Goal: Find specific page/section: Find specific page/section

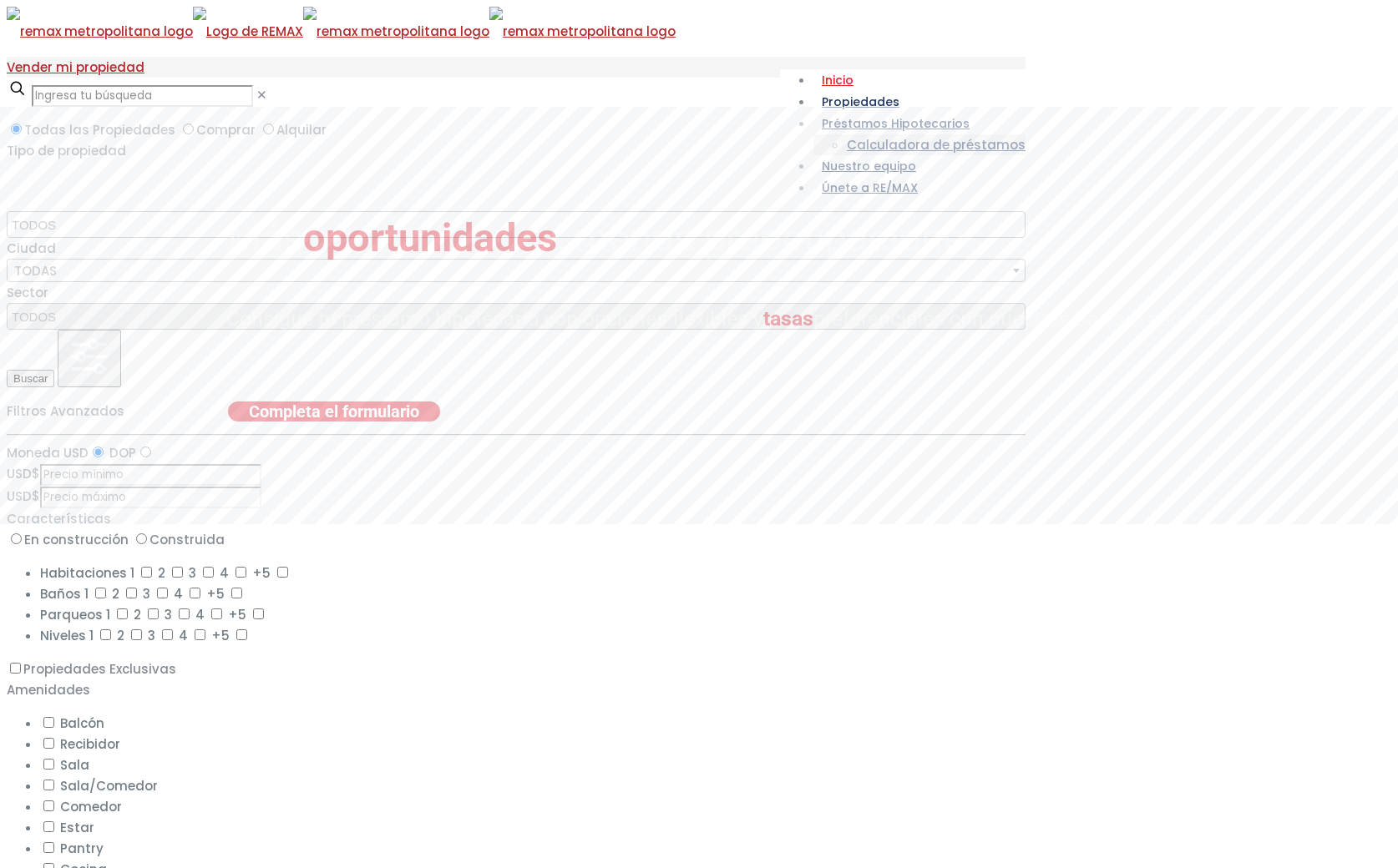
select select
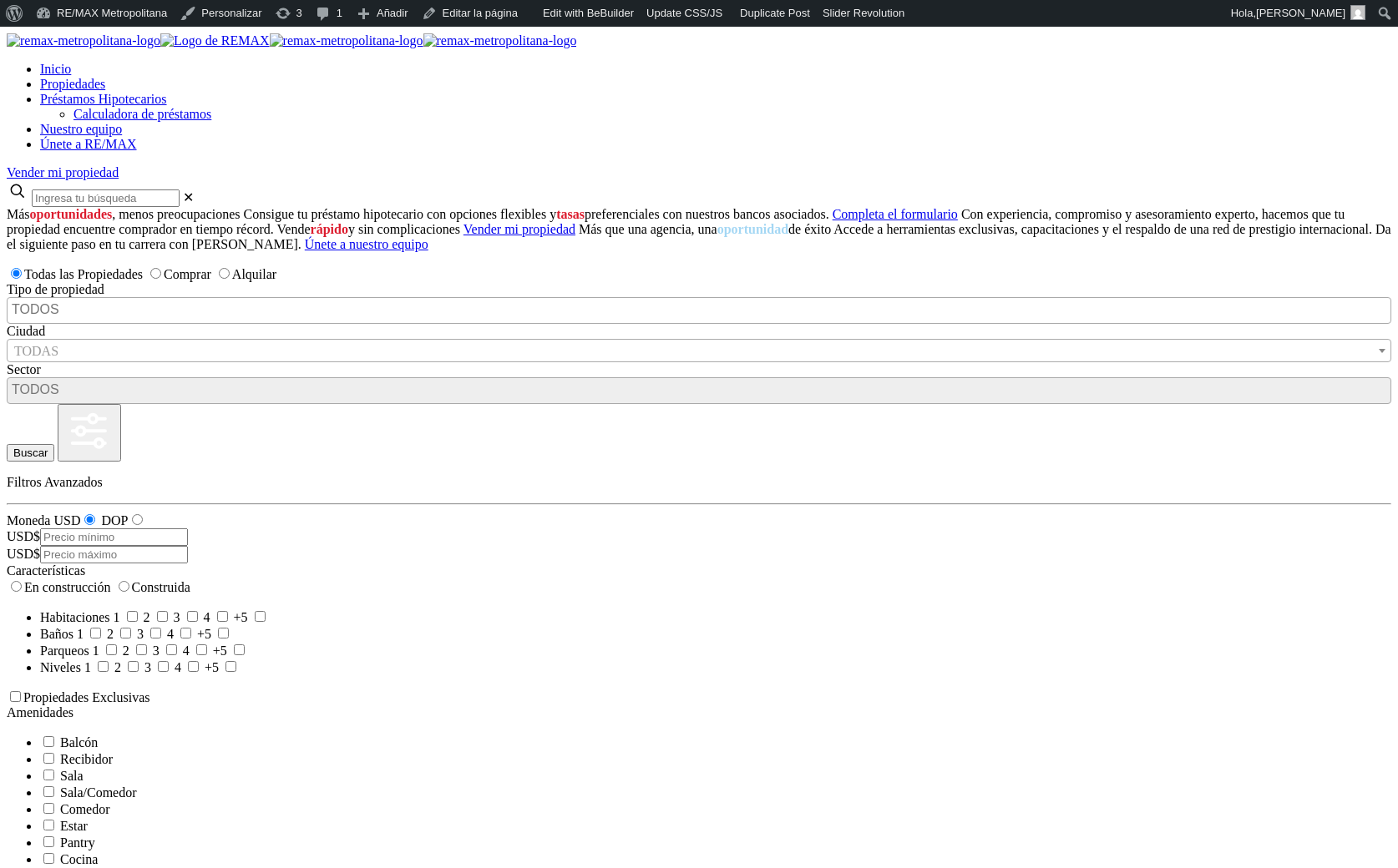
select select
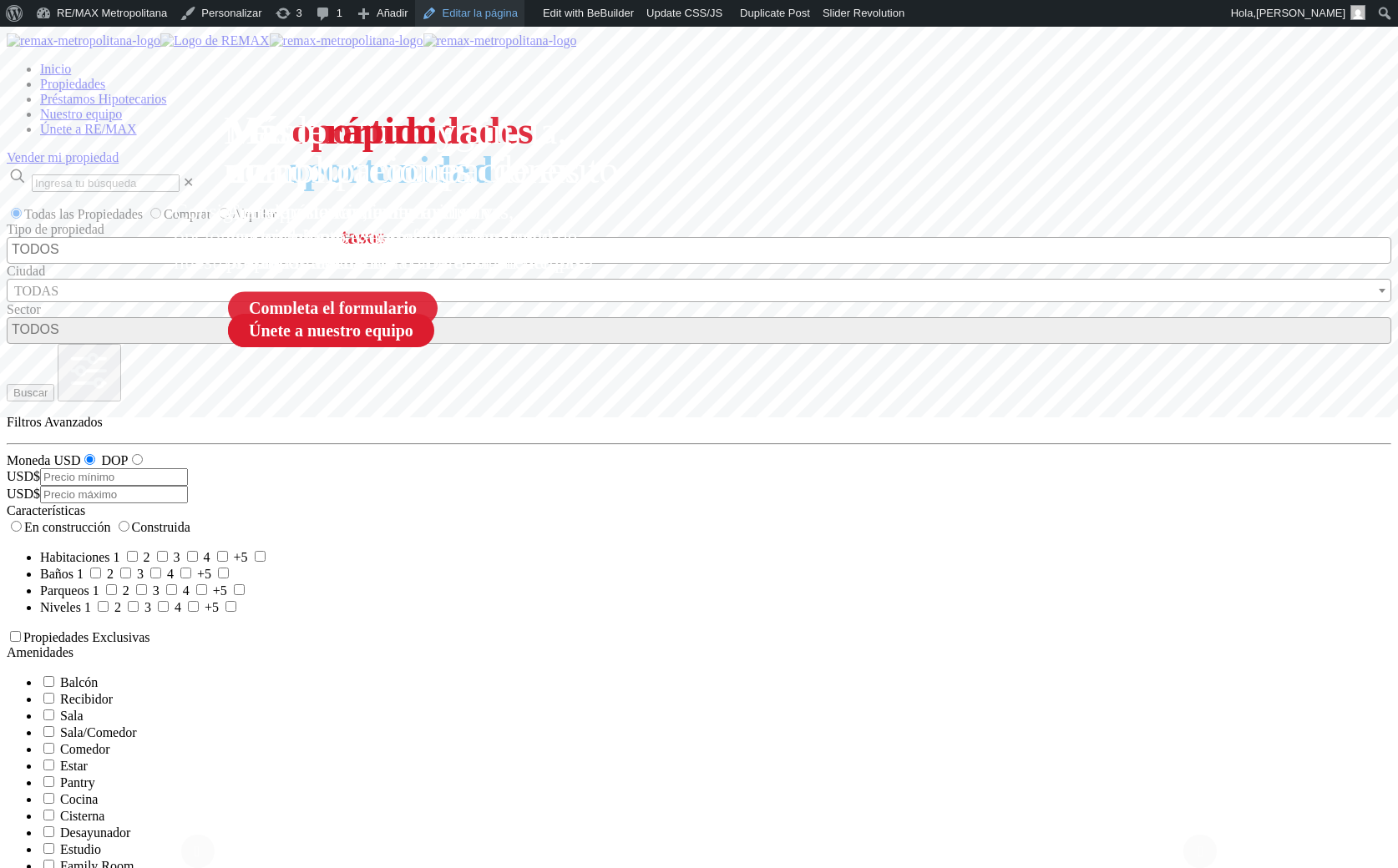
click at [465, 17] on link "Editar la página" at bounding box center [469, 13] width 109 height 27
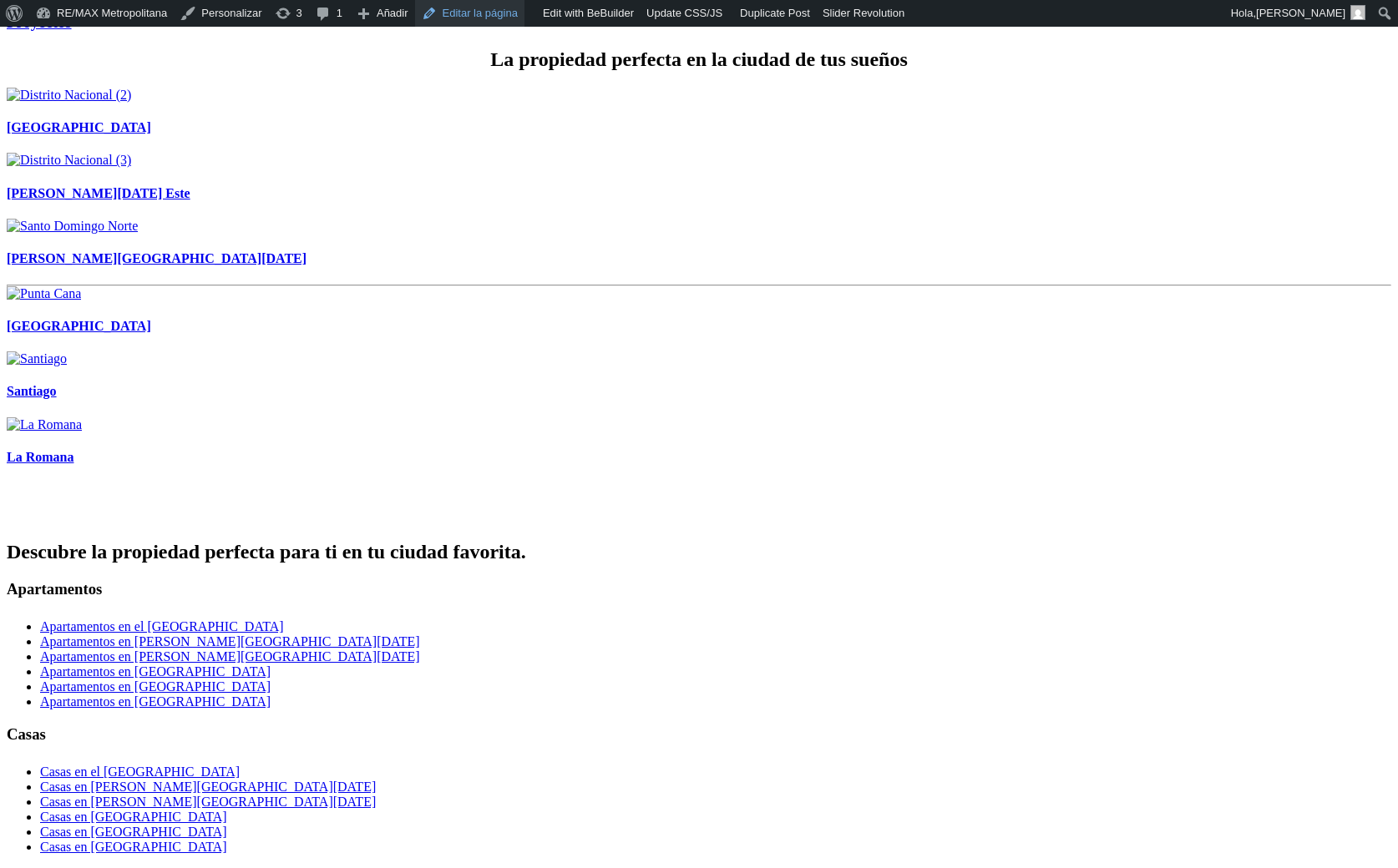
scroll to position [2397, 0]
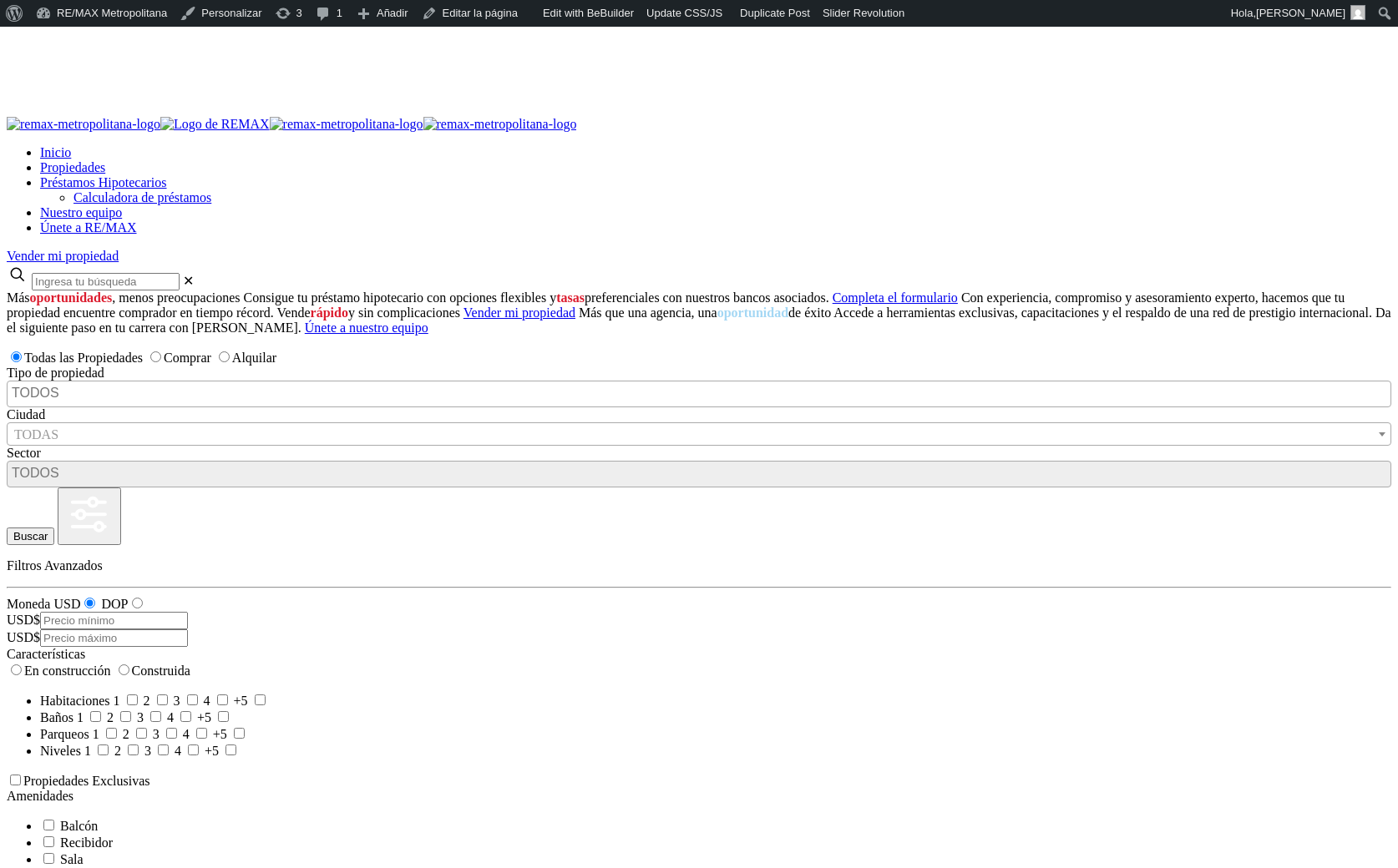
select select
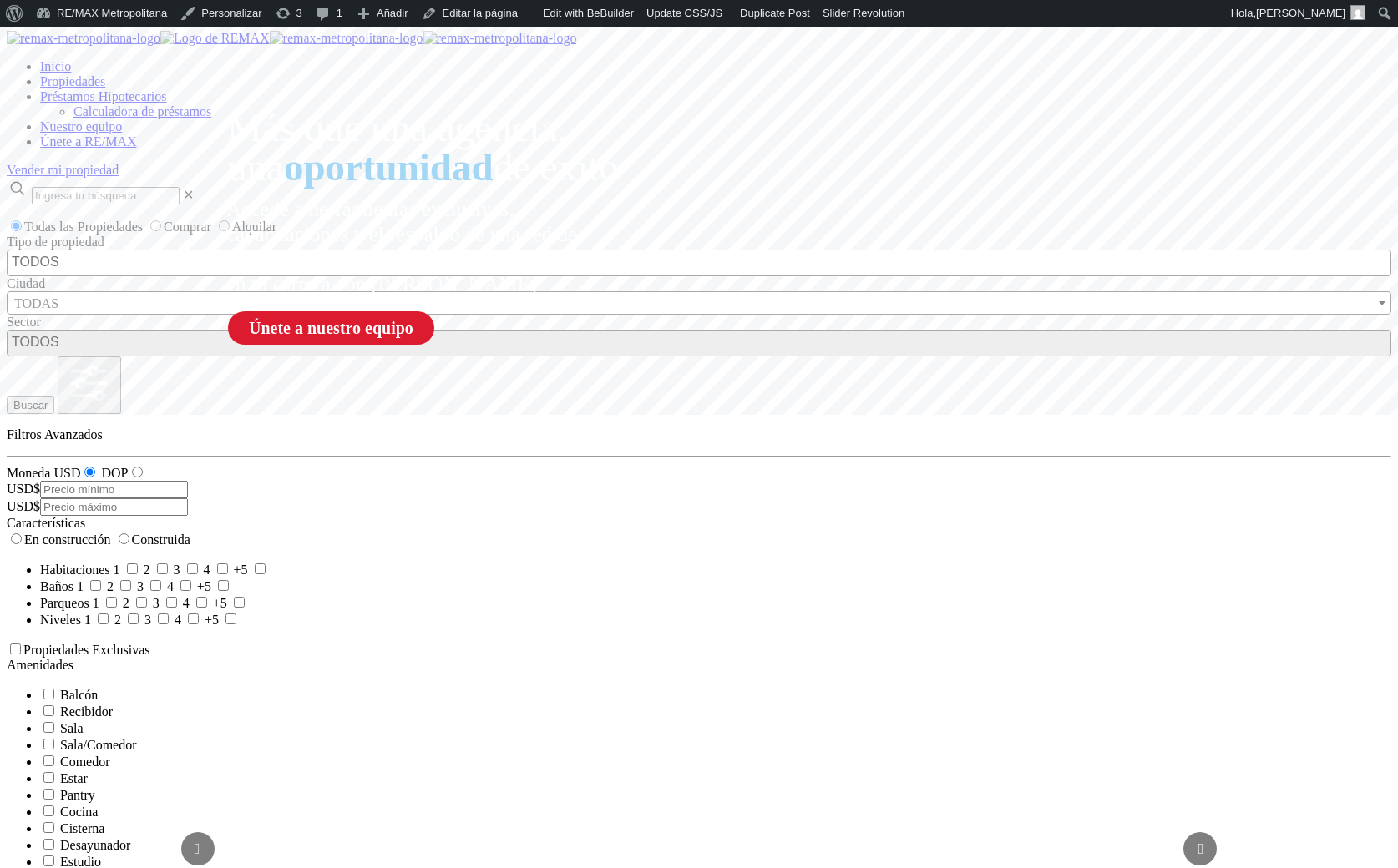
scroll to position [4, 0]
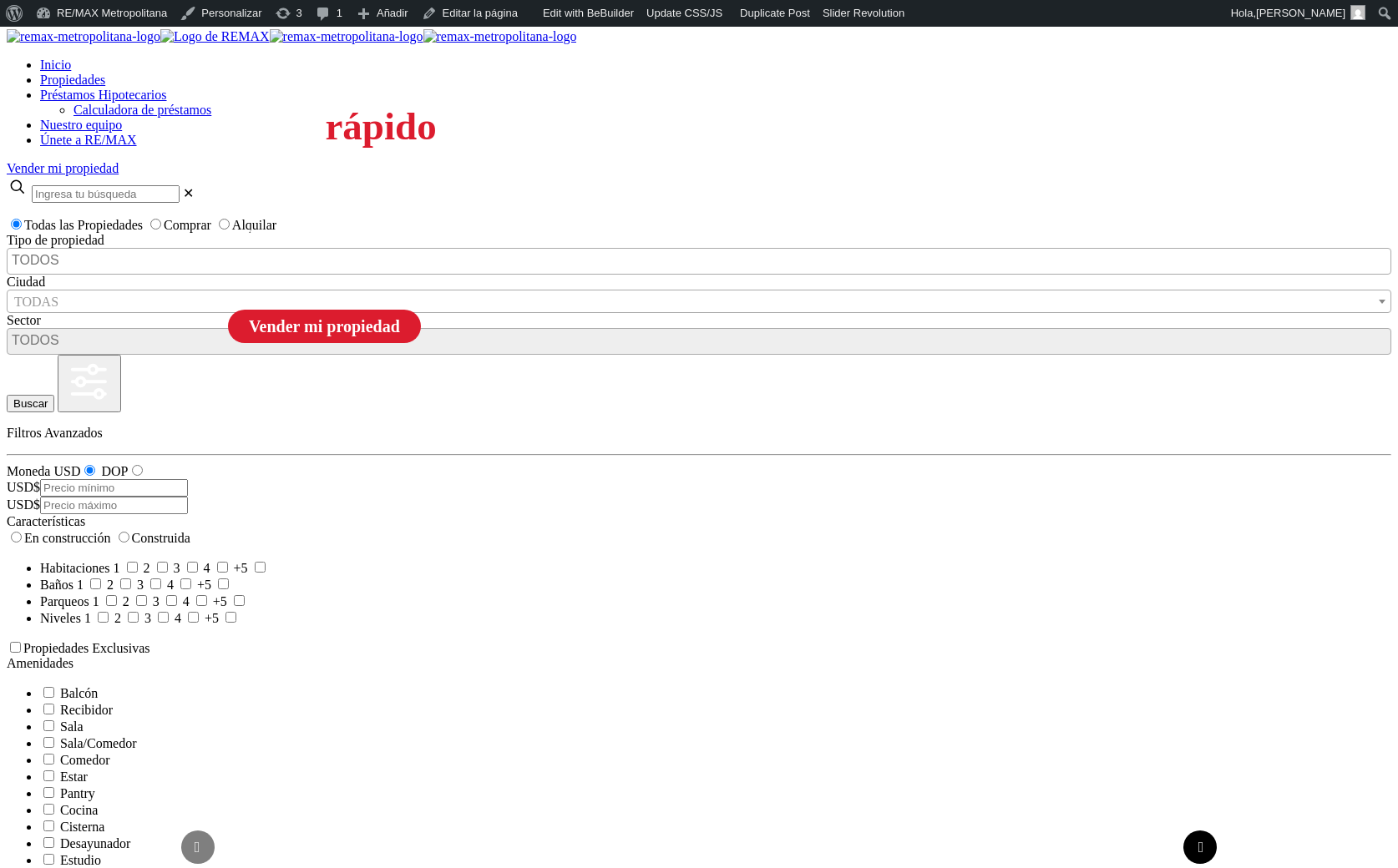
click at [1207, 831] on sr7-arrow at bounding box center [1200, 848] width 34 height 34
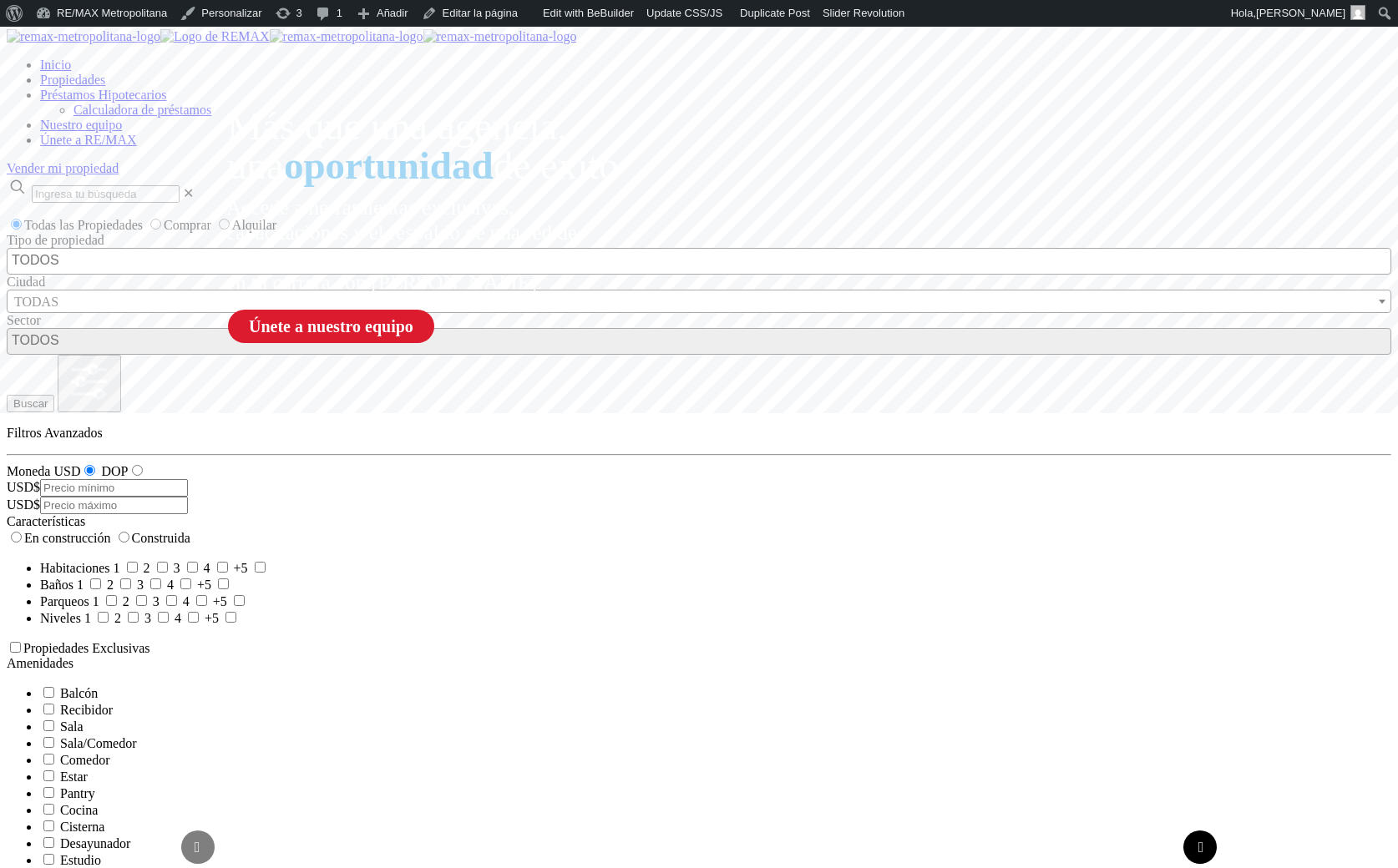
click at [1207, 831] on sr7-arrow at bounding box center [1200, 848] width 34 height 34
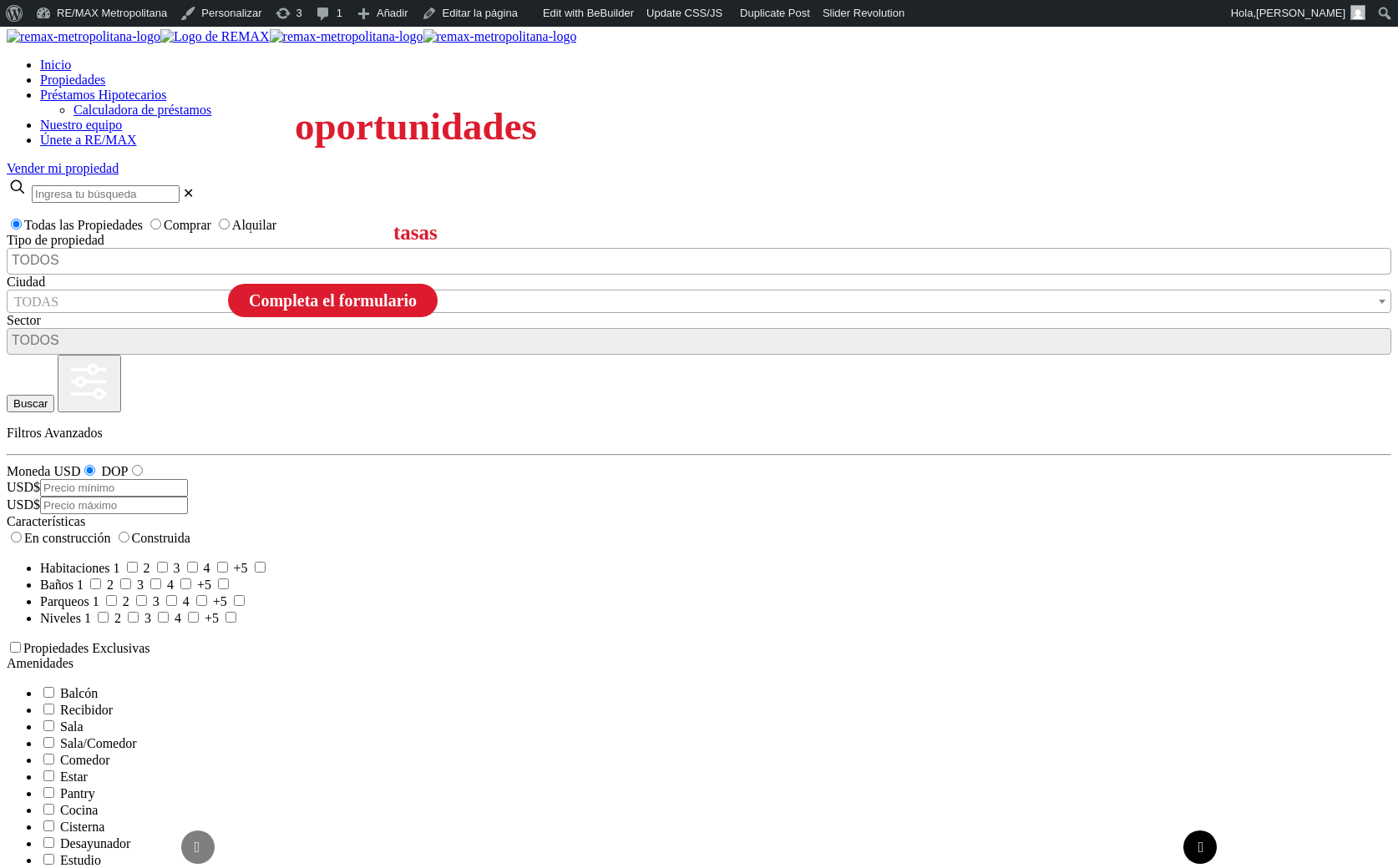
click at [1207, 831] on sr7-arrow at bounding box center [1200, 848] width 34 height 34
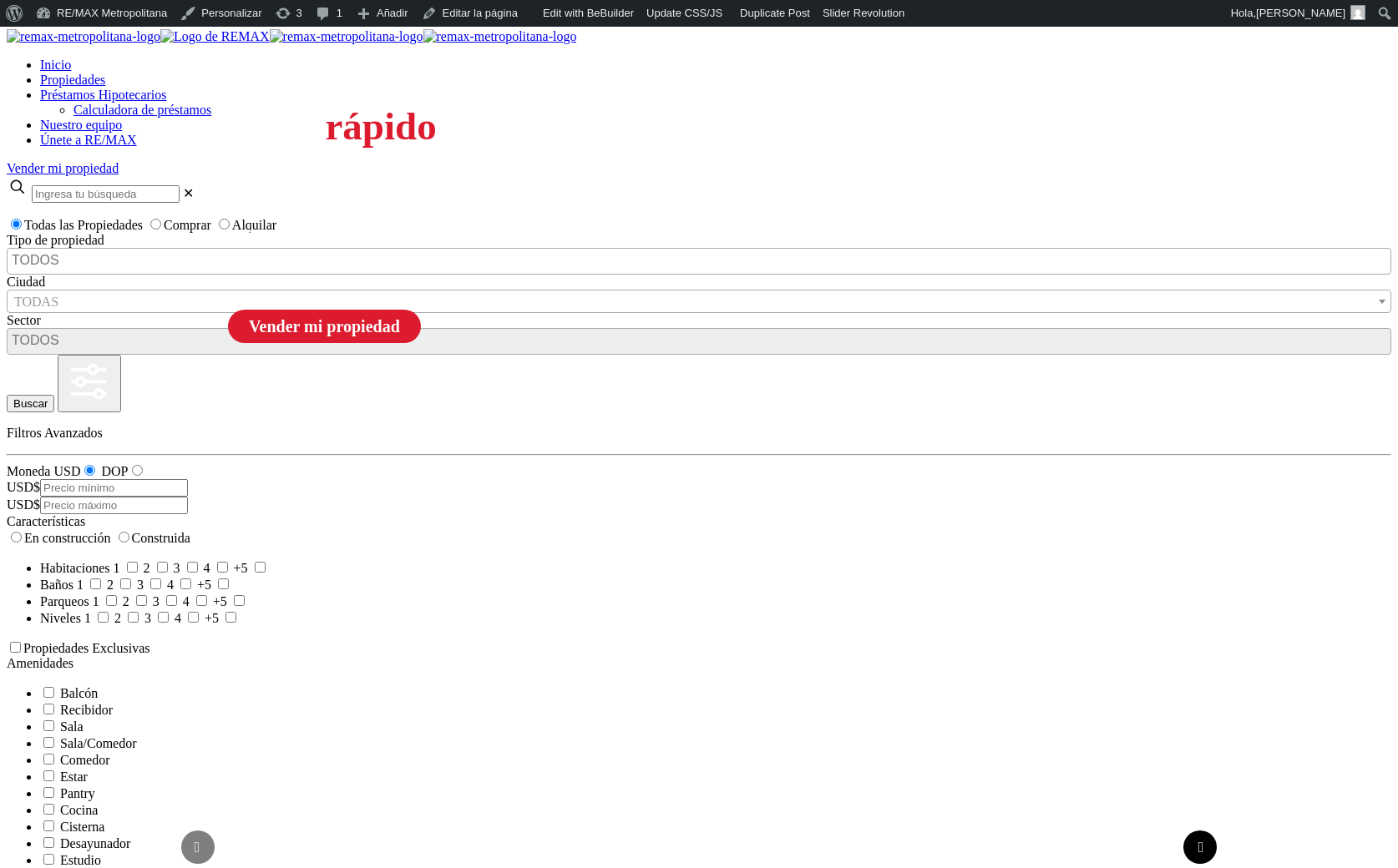
click at [1207, 831] on sr7-arrow at bounding box center [1200, 848] width 34 height 34
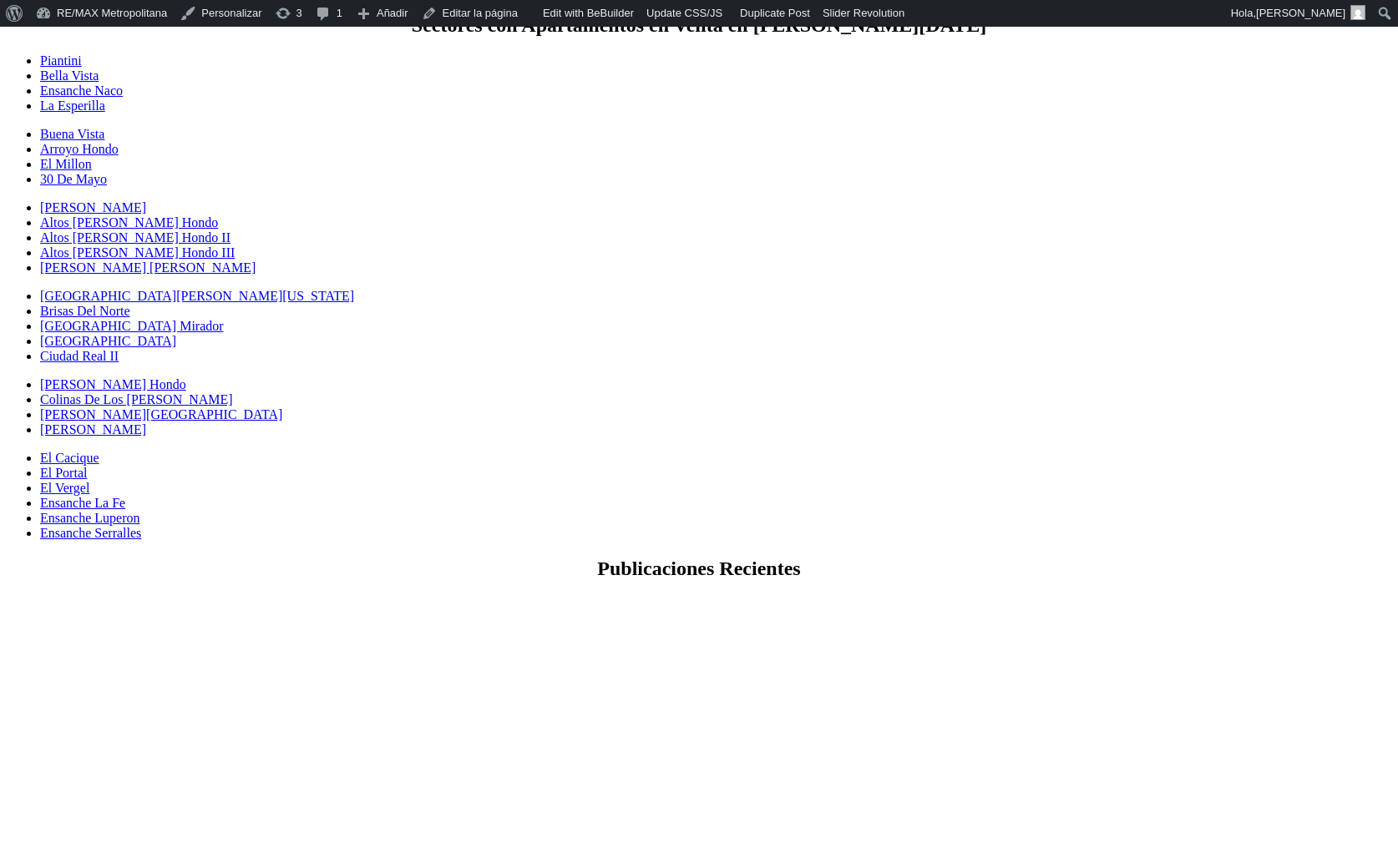
scroll to position [3940, 0]
